Goal: Information Seeking & Learning: Learn about a topic

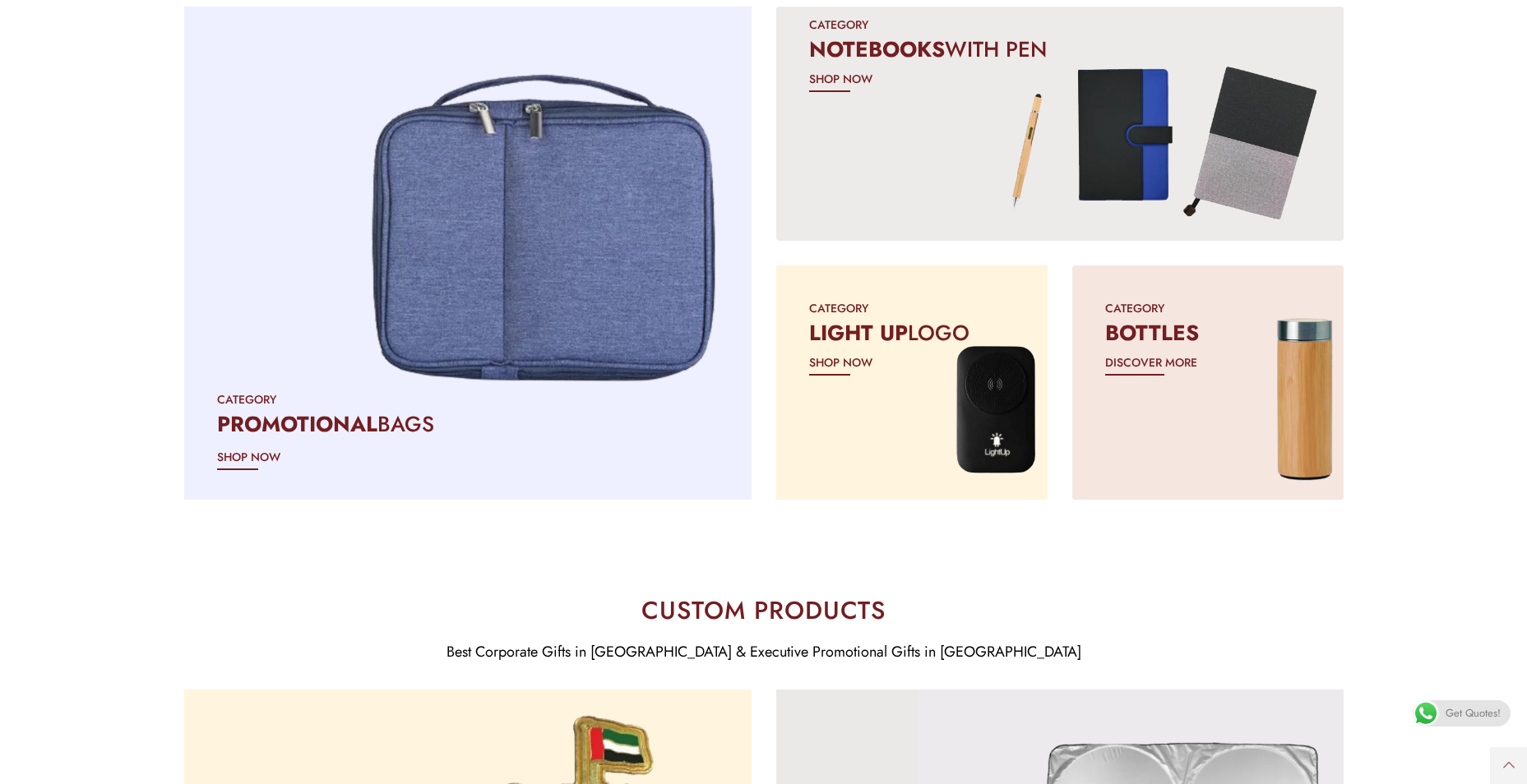
scroll to position [1585, 0]
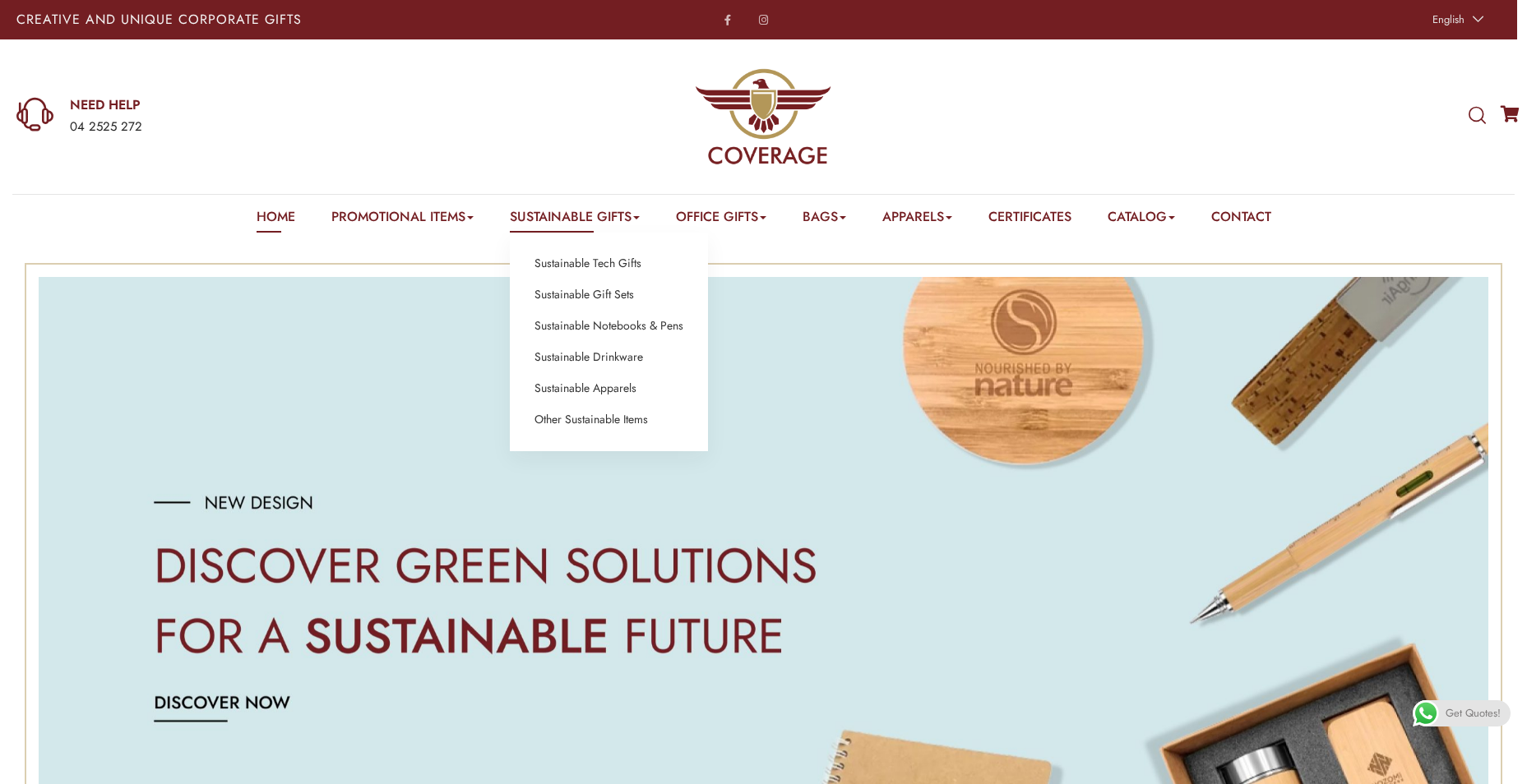
click at [569, 226] on link "Sustainable Gifts" at bounding box center [574, 220] width 130 height 25
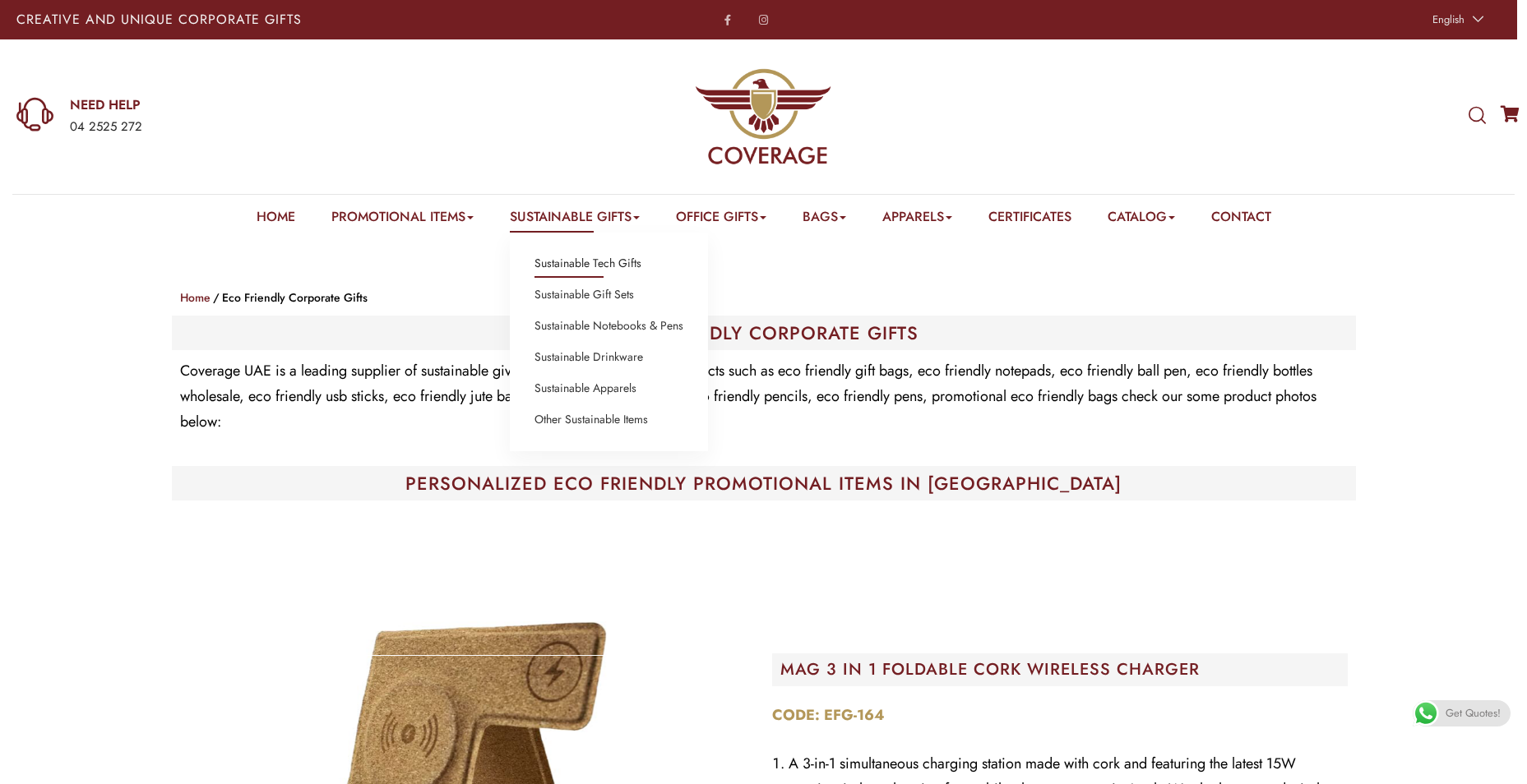
click at [585, 268] on link "Sustainable Tech Gifts" at bounding box center [588, 264] width 107 height 22
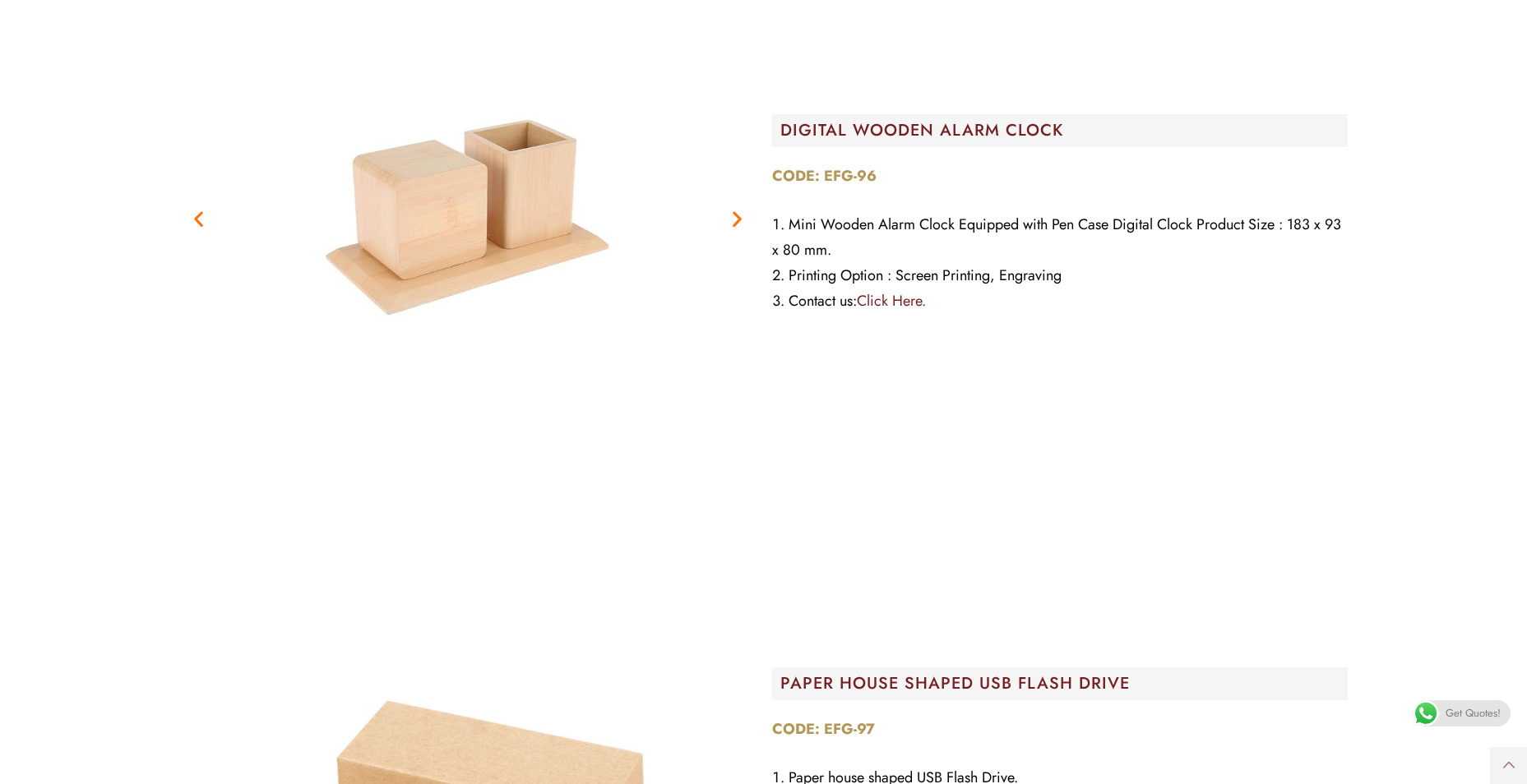
scroll to position [8385, 0]
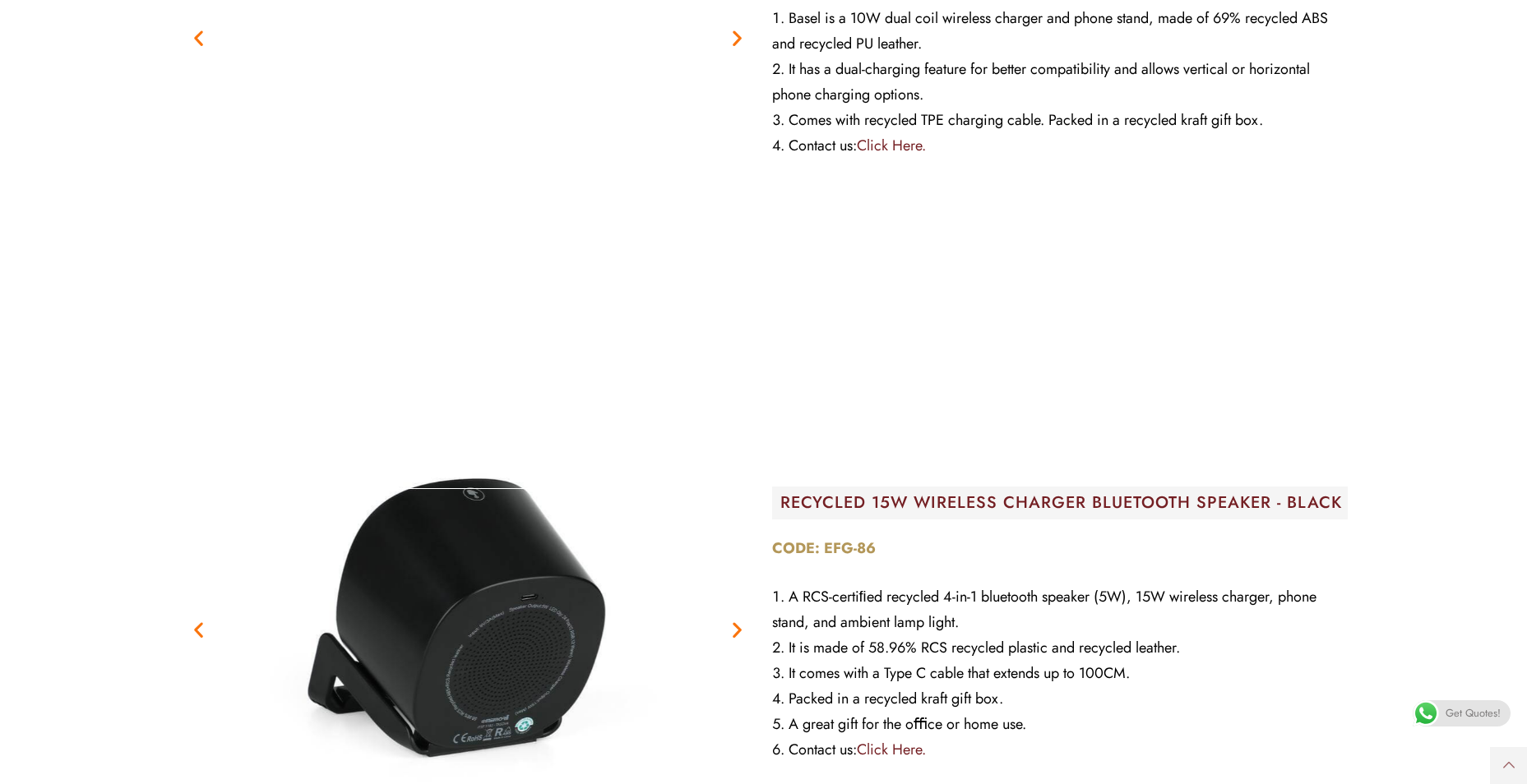
drag, startPoint x: 571, startPoint y: 117, endPoint x: 560, endPoint y: 81, distance: 37.6
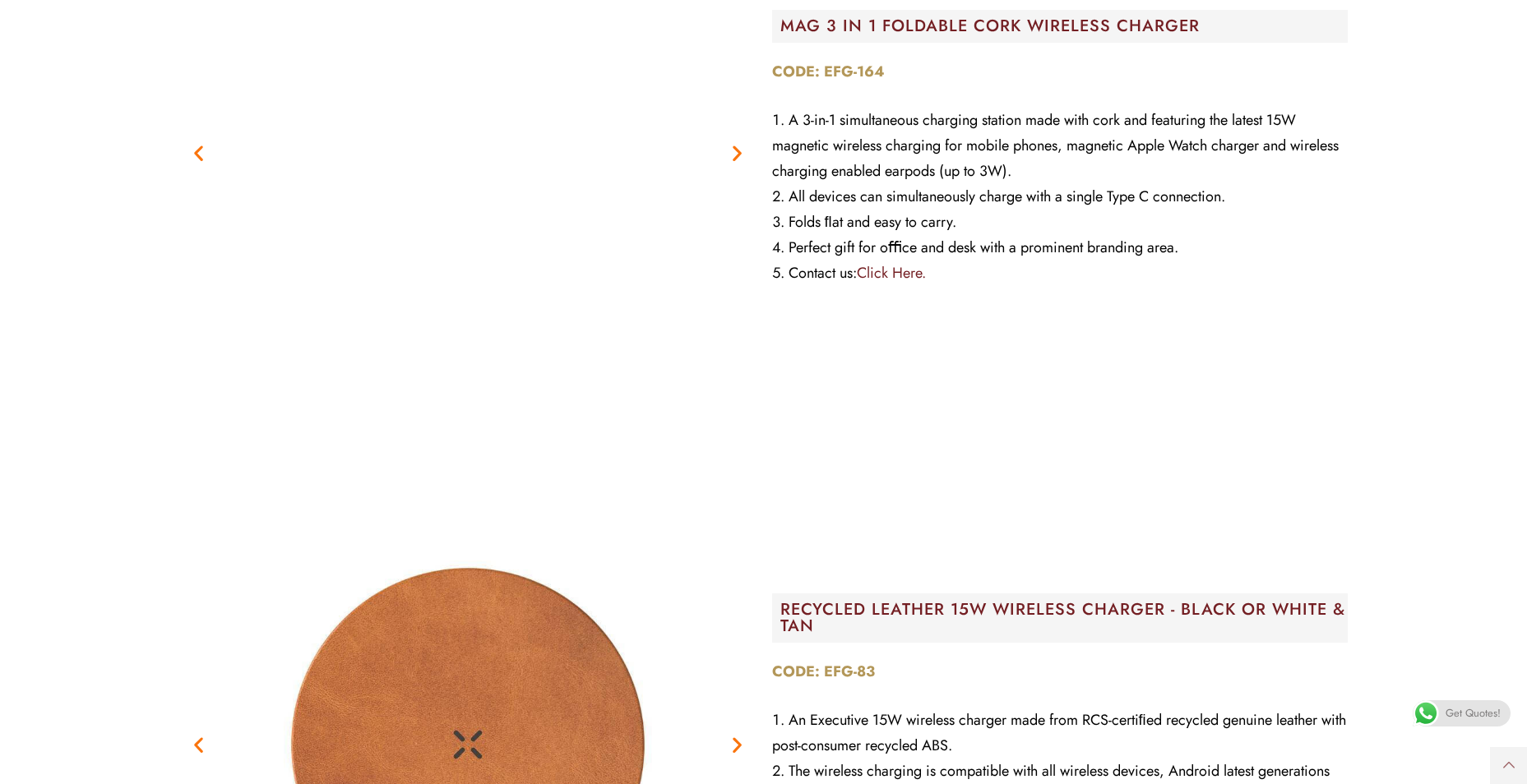
scroll to position [822, 0]
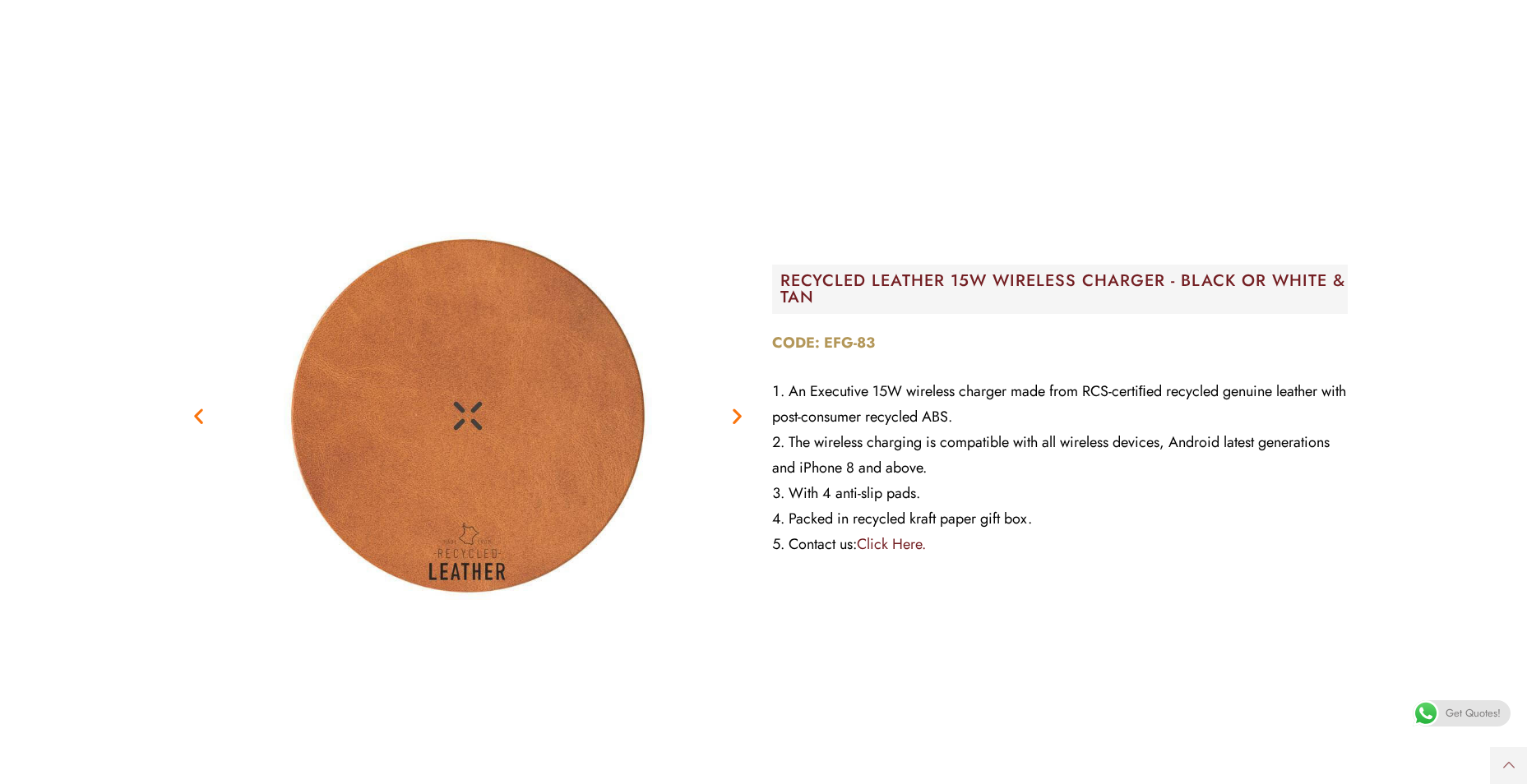
click at [728, 407] on icon "Next slide" at bounding box center [737, 416] width 21 height 21
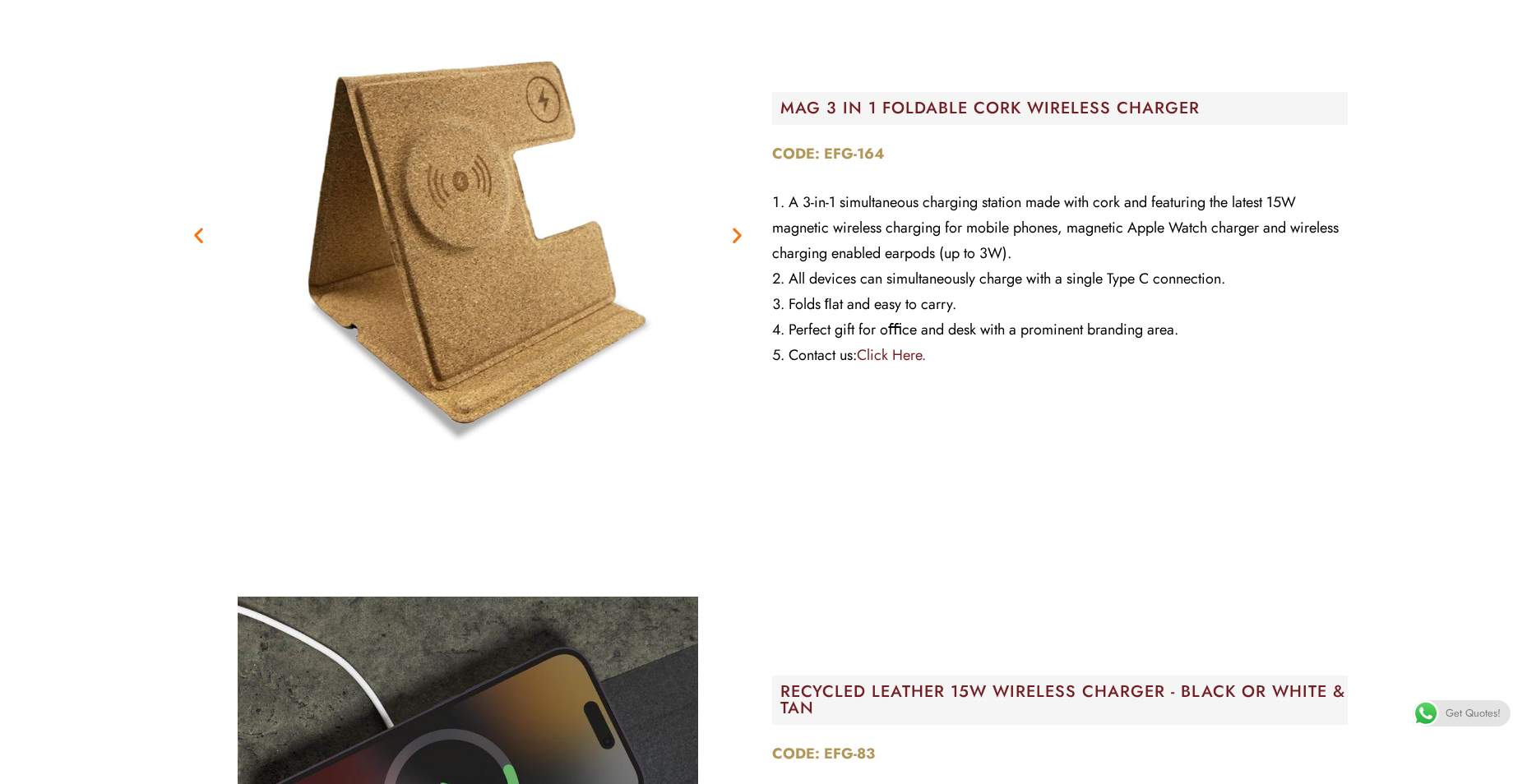
scroll to position [246, 0]
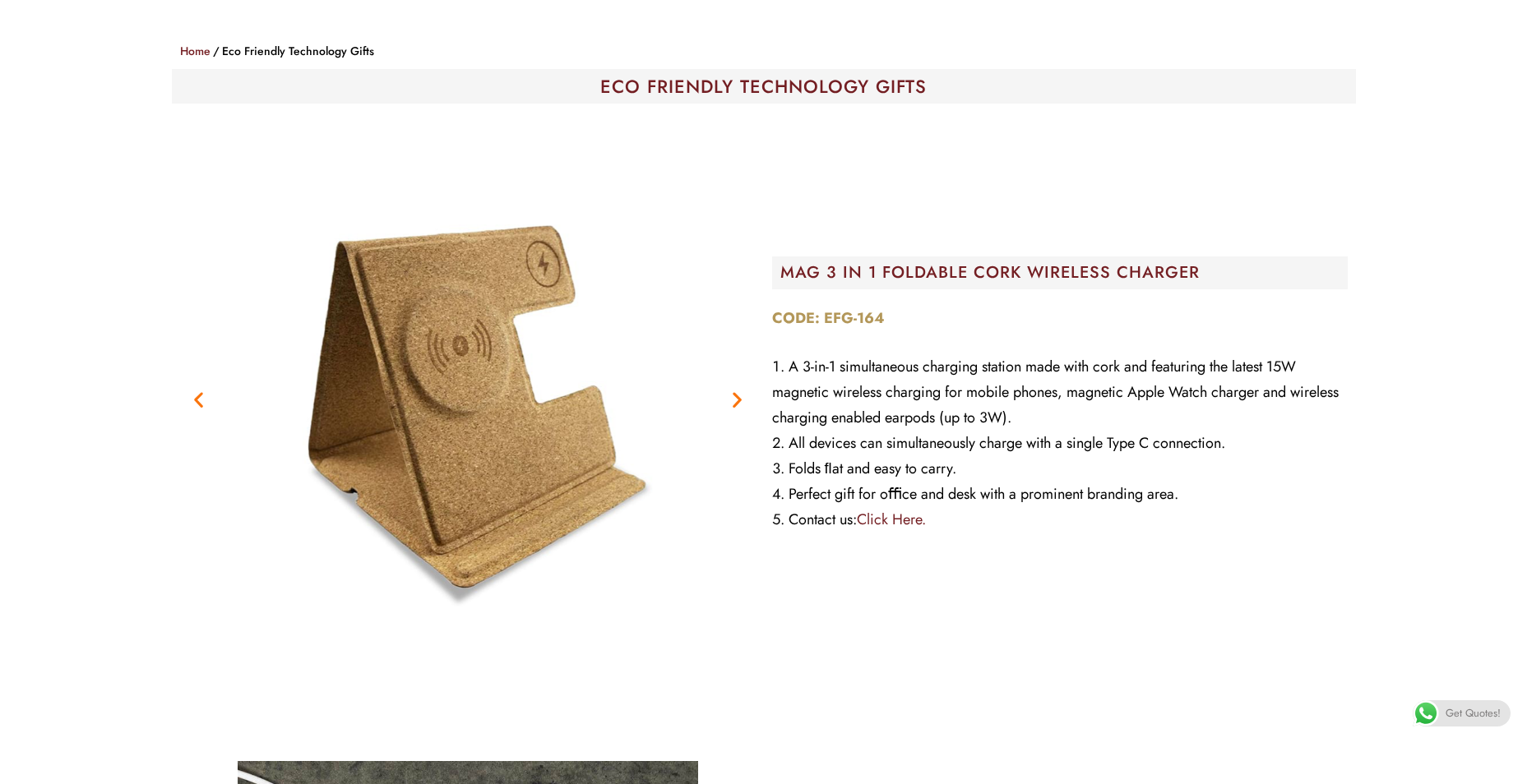
click at [735, 400] on icon "Next slide" at bounding box center [737, 399] width 21 height 21
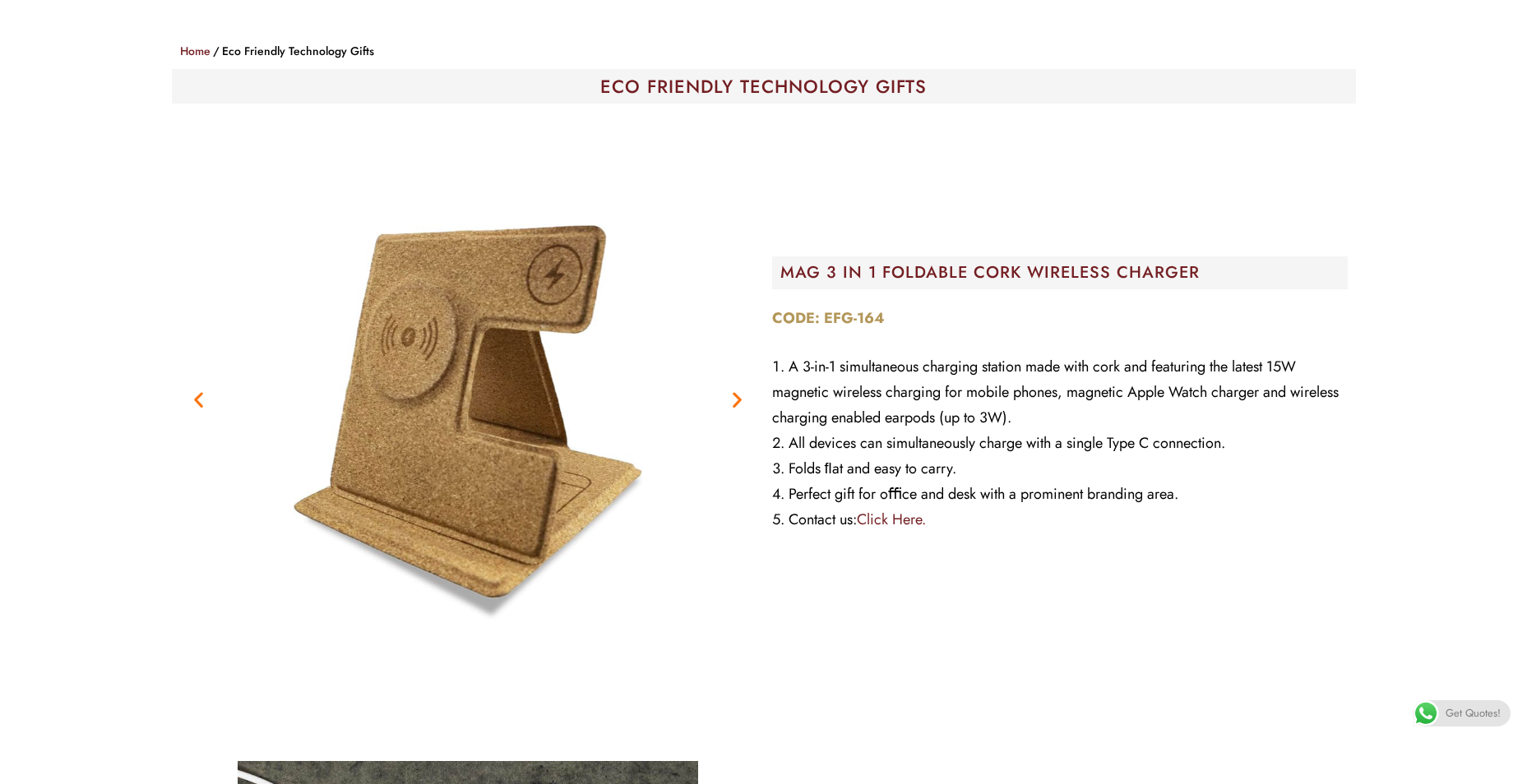
click at [734, 400] on icon "Next slide" at bounding box center [737, 399] width 21 height 21
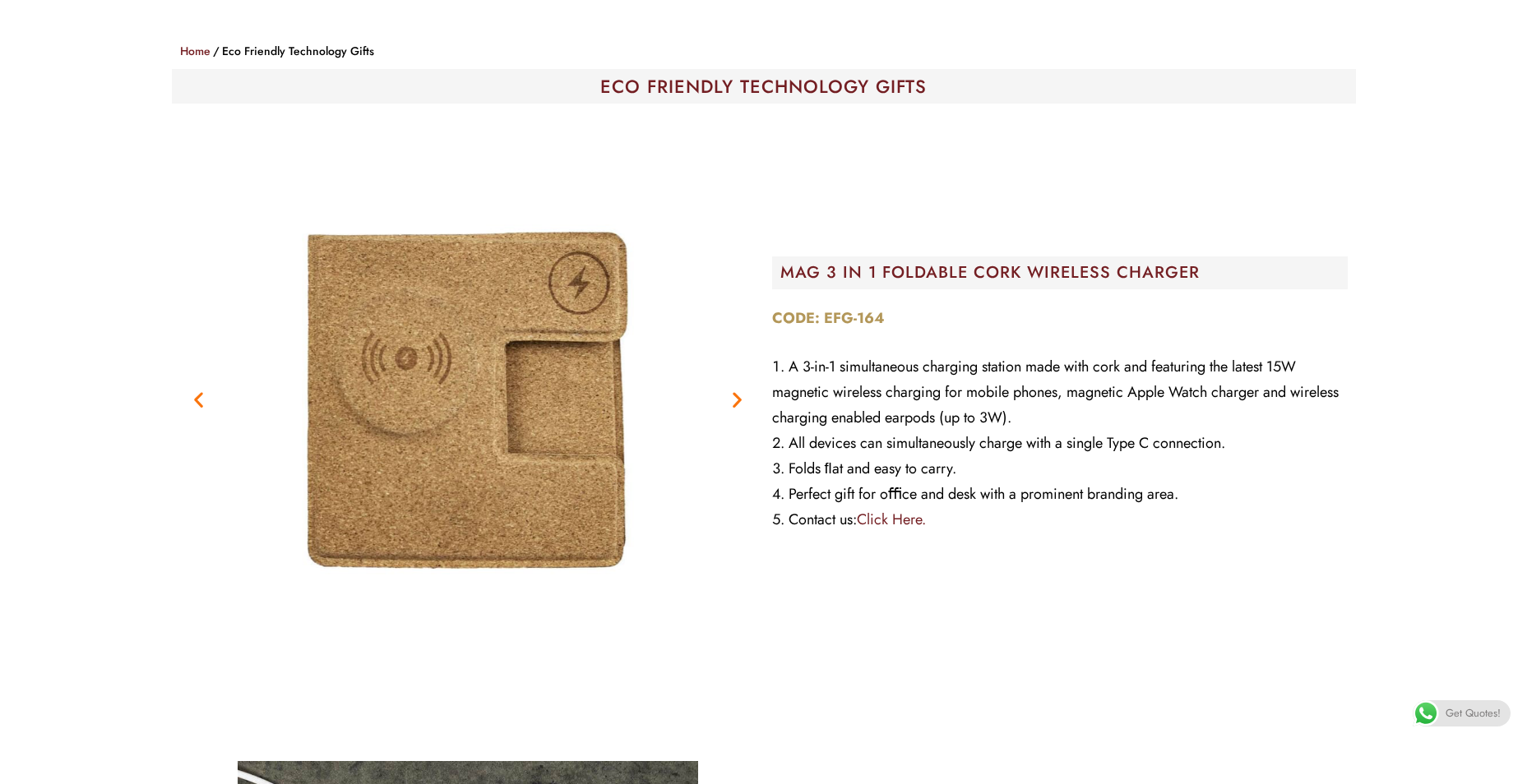
click at [648, 384] on img "2 / 5" at bounding box center [468, 399] width 576 height 576
click at [574, 327] on img "2 / 5" at bounding box center [468, 399] width 576 height 576
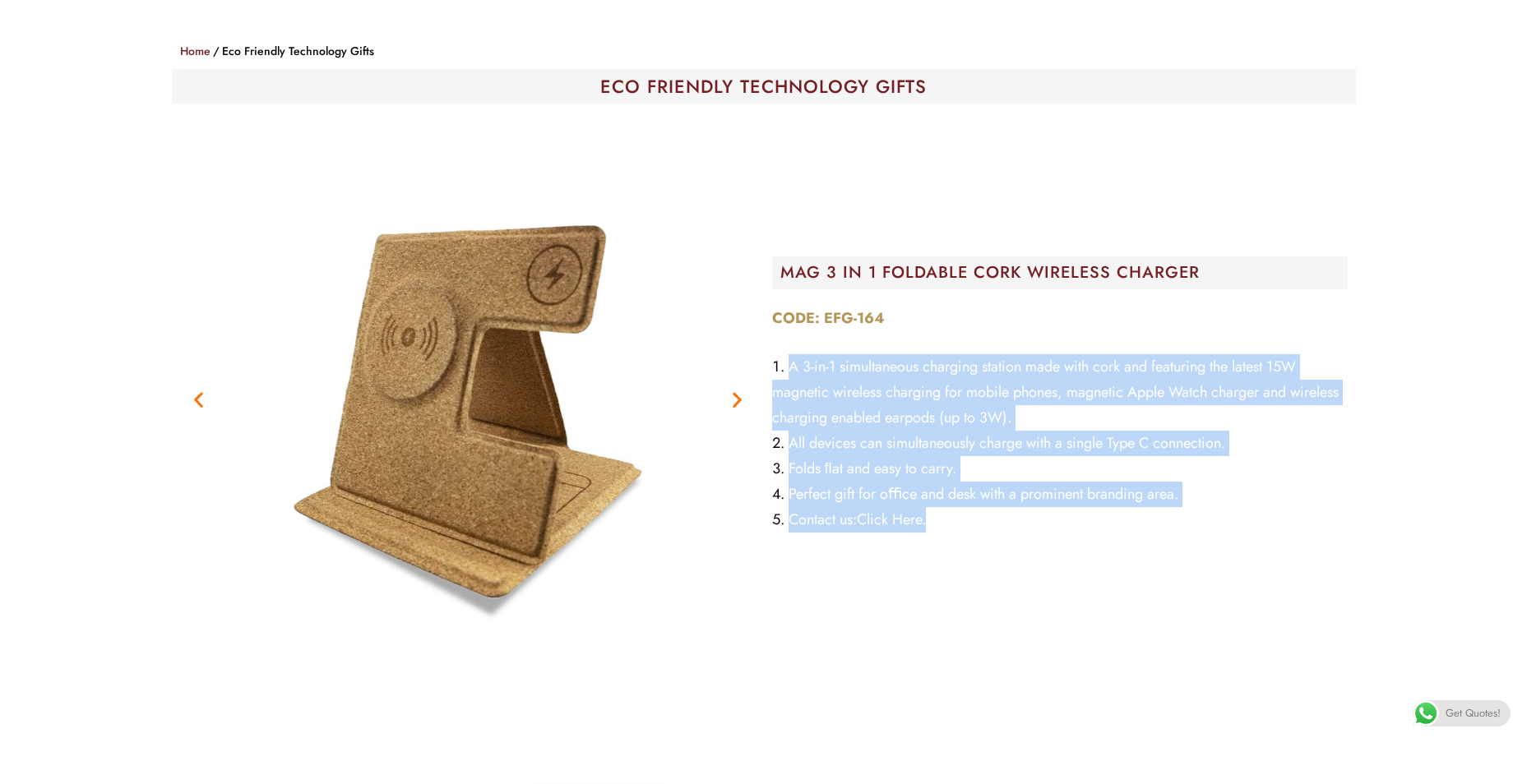
drag, startPoint x: 790, startPoint y: 364, endPoint x: 1391, endPoint y: 545, distance: 627.7
click at [1391, 545] on section "Previous Next MAG 3 IN 1 FOLDABLE CORK WIRELESS CHARGER CODE: EFG-164 A 3-in-1 …" at bounding box center [764, 399] width 1503 height 592
drag, startPoint x: 1391, startPoint y: 545, endPoint x: 1378, endPoint y: 553, distance: 15.3
click at [1390, 568] on section "Previous Next MAG 3 IN 1 FOLDABLE CORK WIRELESS CHARGER CODE: EFG-164 A 3-in-1 …" at bounding box center [764, 399] width 1503 height 592
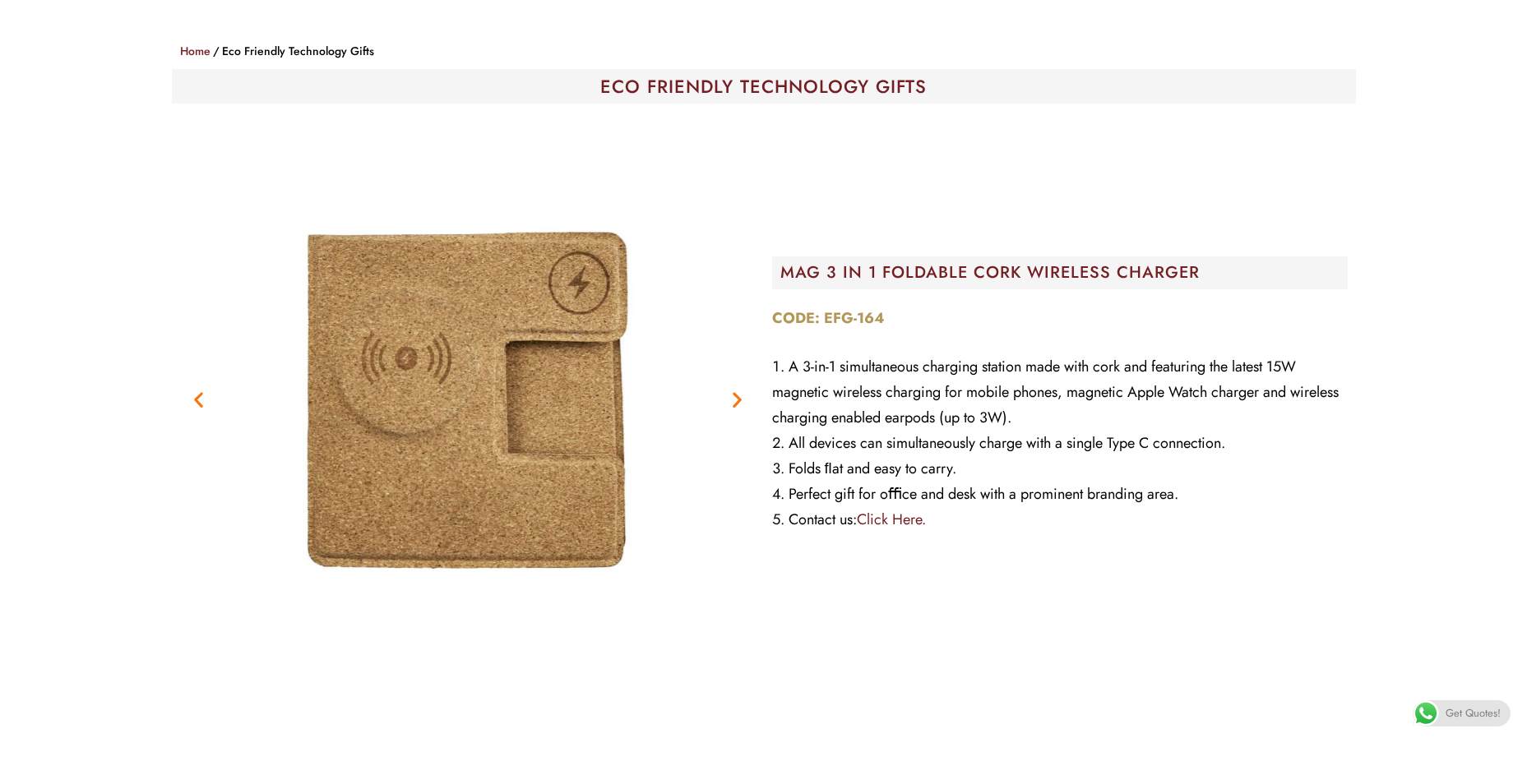
click at [1504, 214] on section "Previous Next MAG 3 IN 1 FOLDABLE CORK WIRELESS CHARGER CODE: EFG-164 A 3-in-1 …" at bounding box center [764, 399] width 1503 height 592
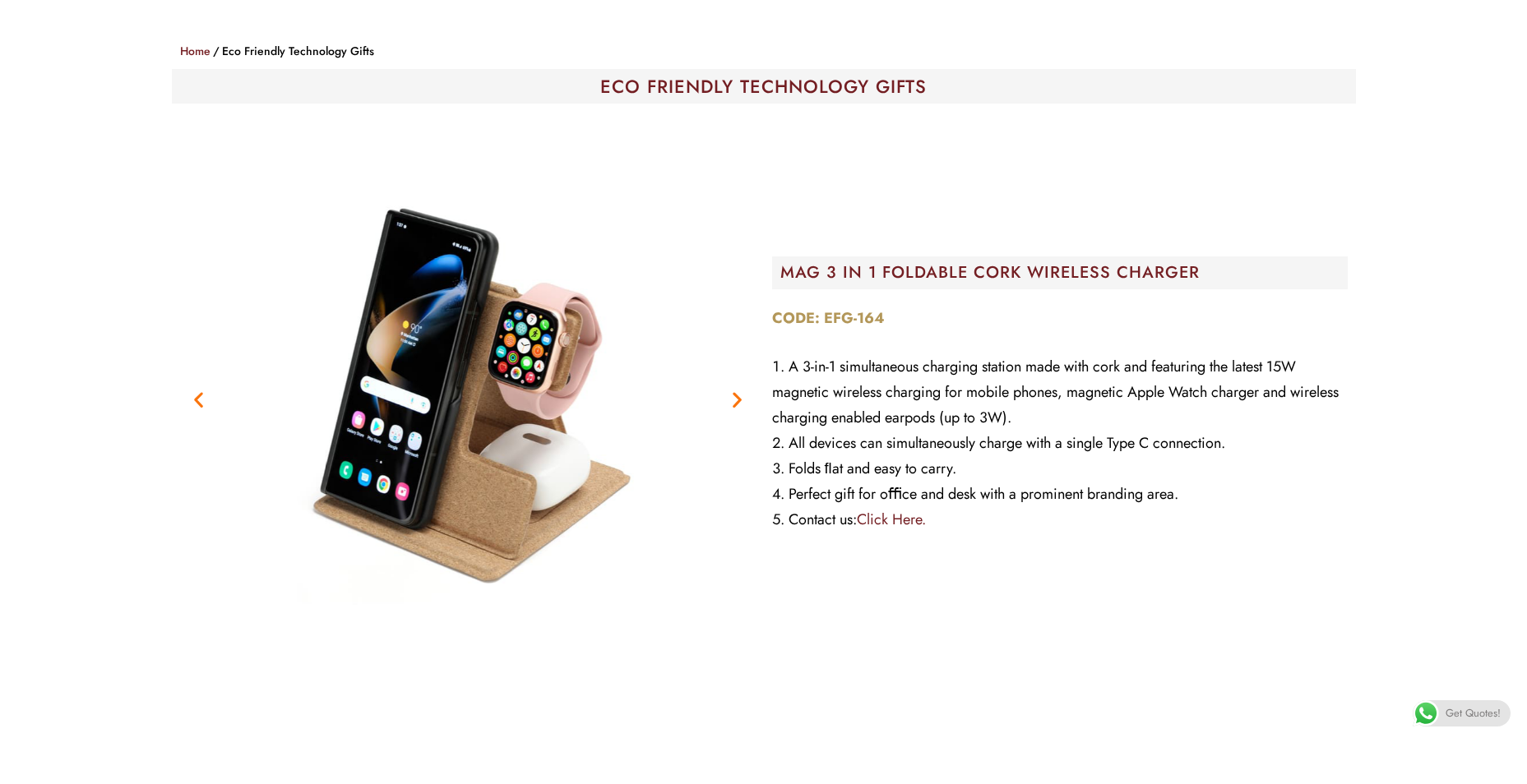
click at [729, 397] on icon "Next slide" at bounding box center [737, 399] width 21 height 21
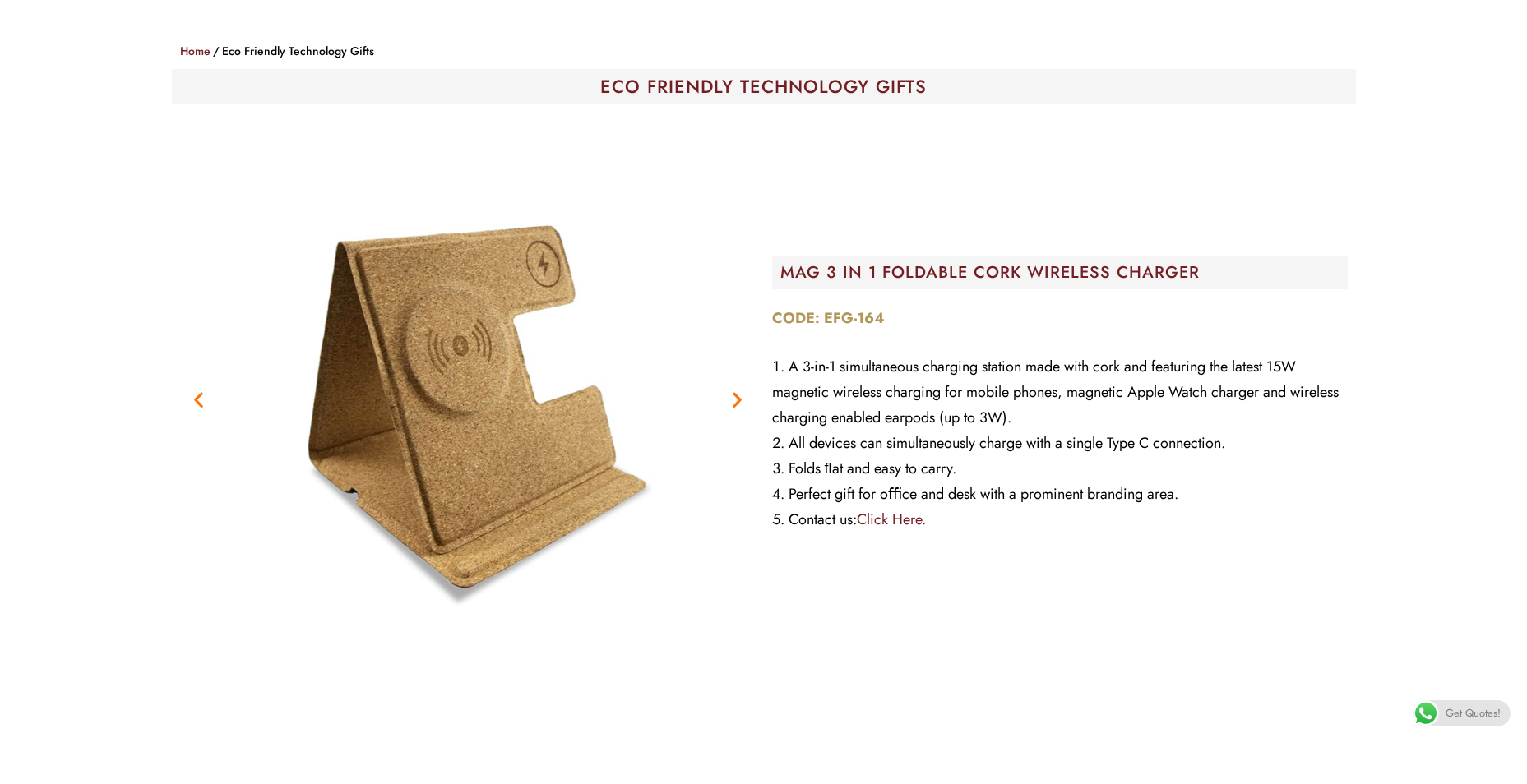
click at [731, 397] on icon "Next slide" at bounding box center [737, 399] width 21 height 21
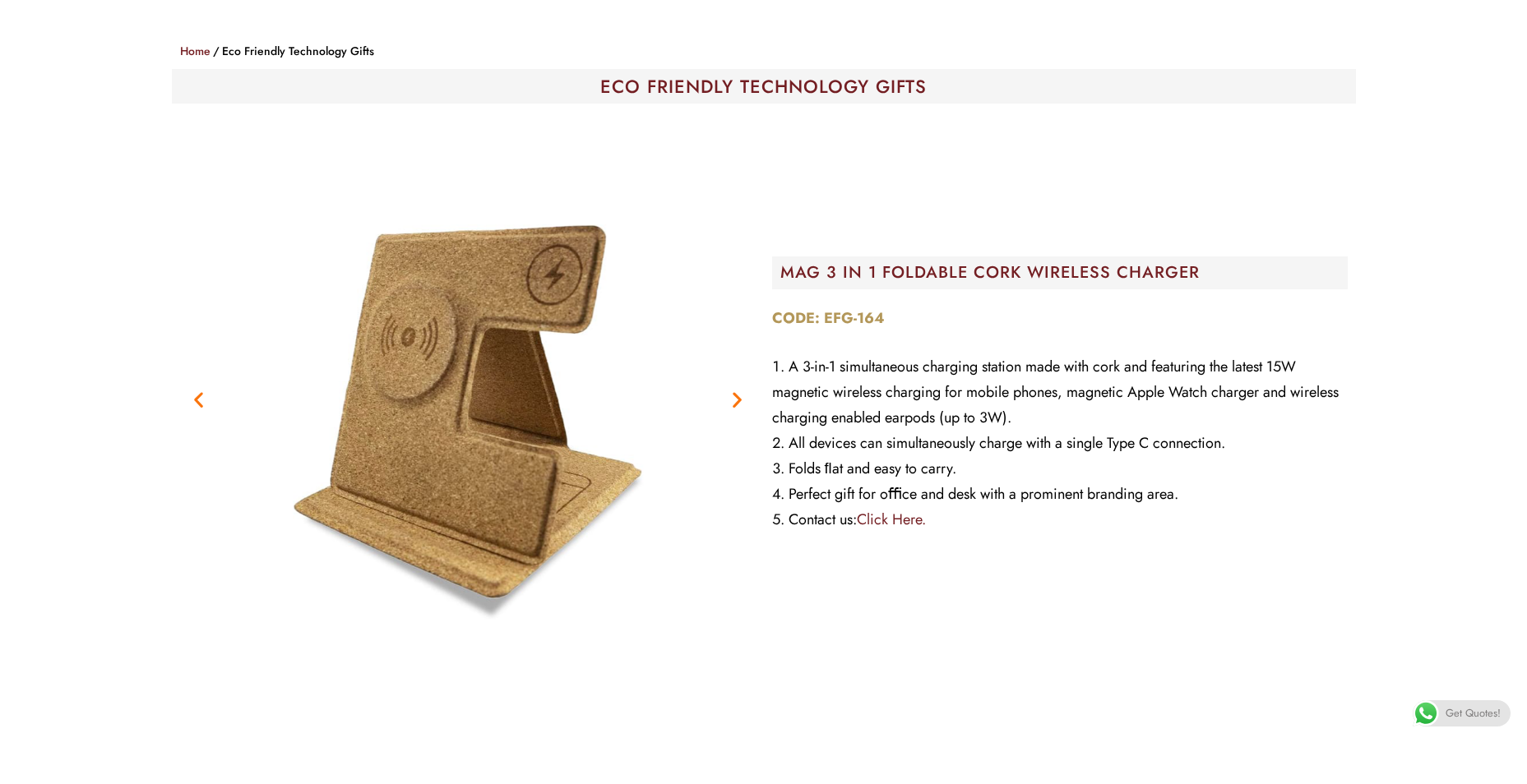
click at [732, 402] on icon "Next slide" at bounding box center [737, 399] width 21 height 21
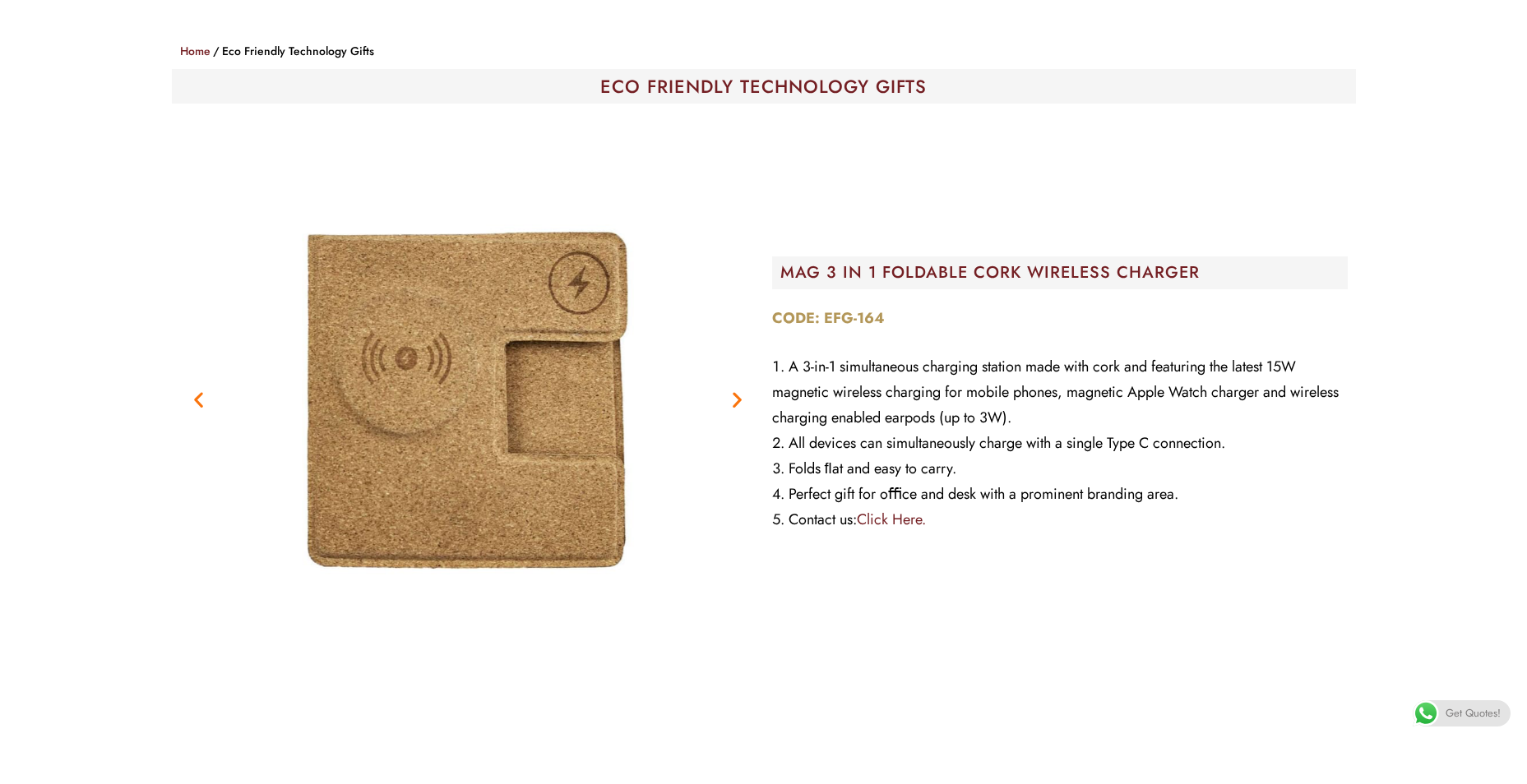
click at [732, 402] on icon "Next slide" at bounding box center [737, 399] width 21 height 21
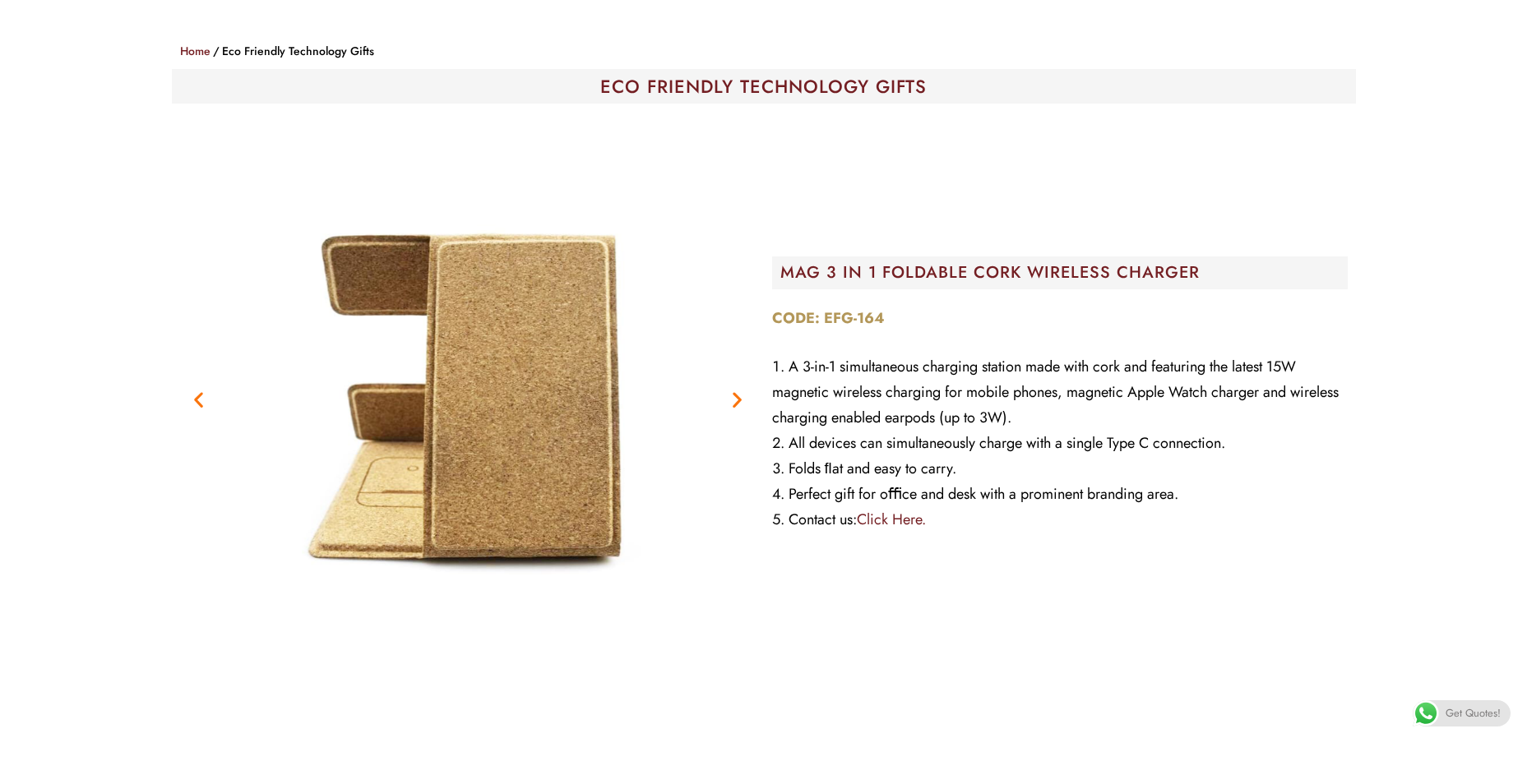
click at [730, 401] on icon "Next slide" at bounding box center [737, 399] width 21 height 21
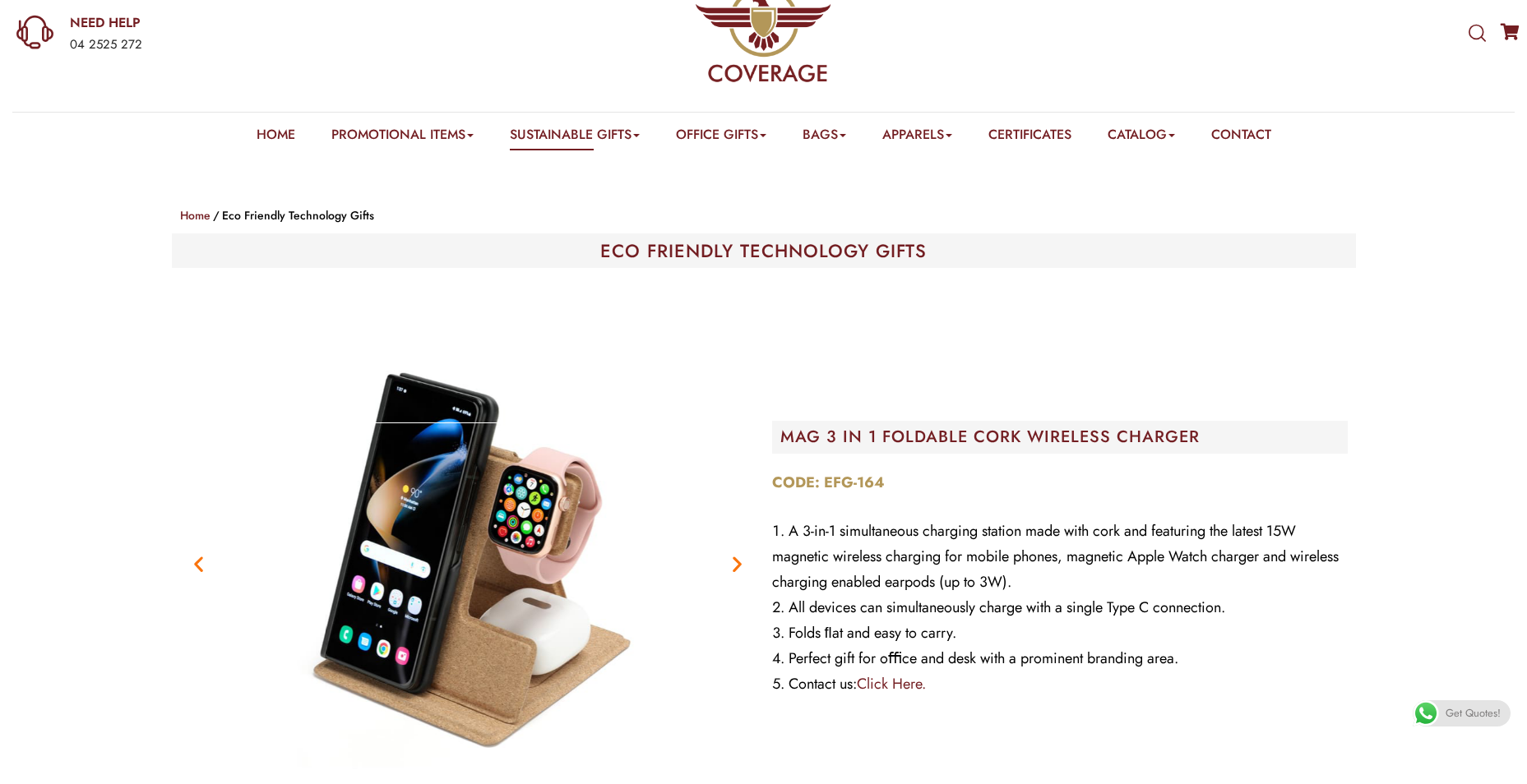
scroll to position [165, 0]
